Goal: Navigation & Orientation: Understand site structure

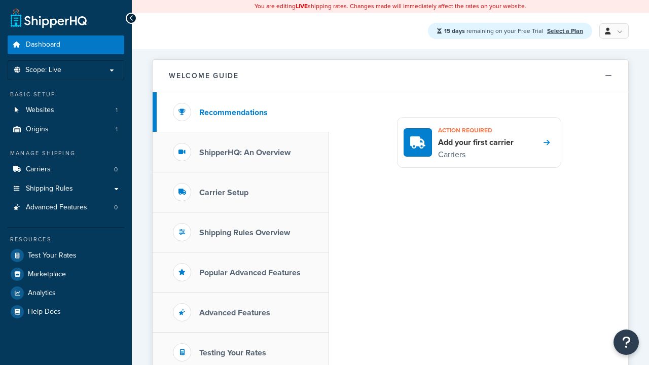
click at [565, 31] on link "Select a Plan" at bounding box center [565, 30] width 36 height 9
